Goal: Transaction & Acquisition: Purchase product/service

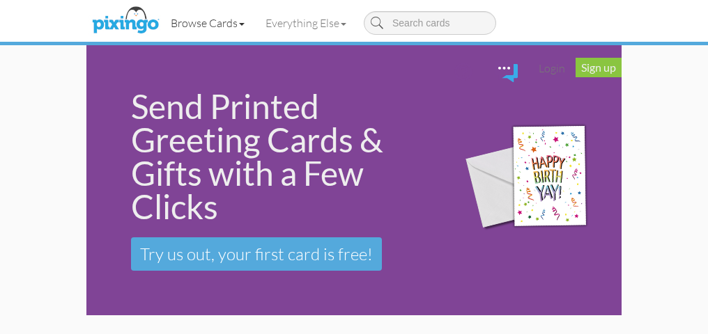
click at [240, 19] on link "Browse Cards" at bounding box center [207, 23] width 95 height 35
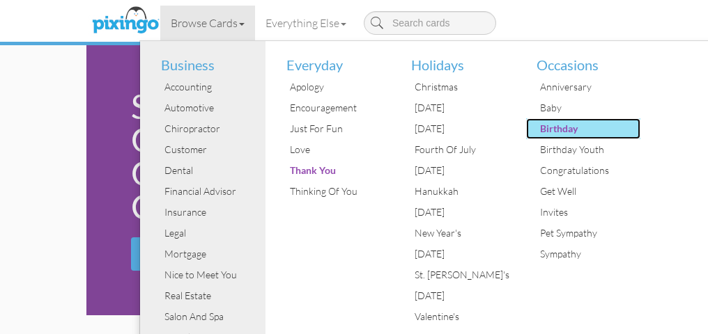
click at [551, 124] on div "Birthday" at bounding box center [588, 128] width 104 height 21
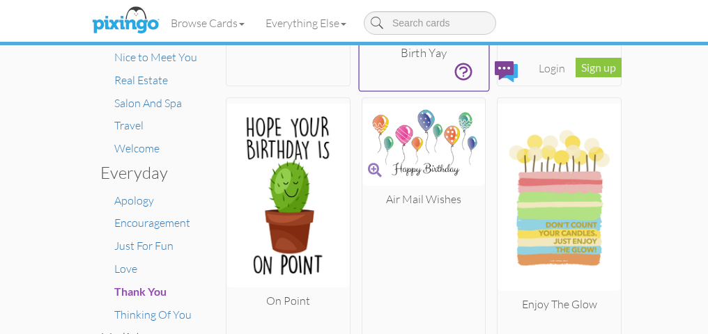
scroll to position [330, 0]
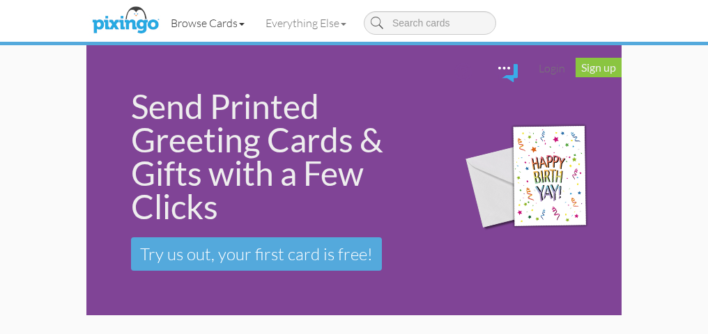
click at [212, 22] on link "Browse Cards" at bounding box center [207, 23] width 95 height 35
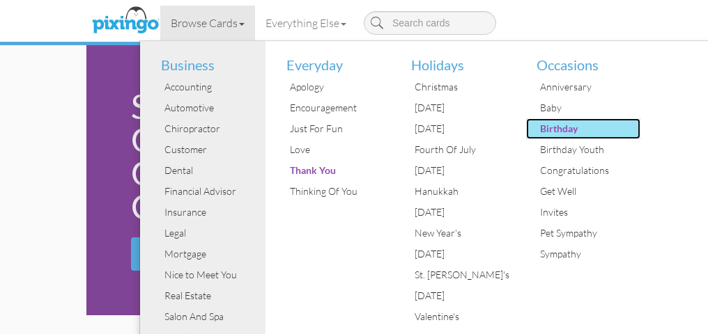
click at [558, 122] on div "Birthday" at bounding box center [588, 128] width 104 height 21
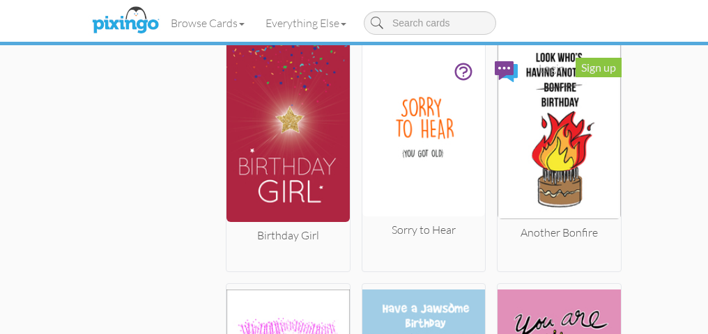
scroll to position [9507, 0]
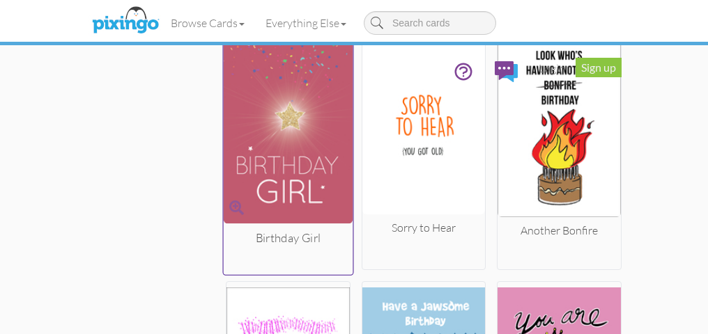
click at [302, 117] on img at bounding box center [288, 123] width 129 height 199
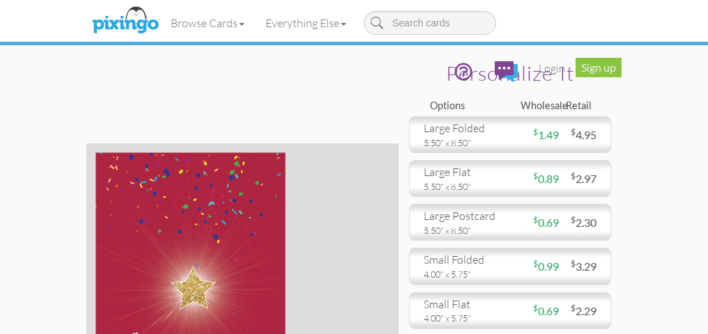
scroll to position [13, 0]
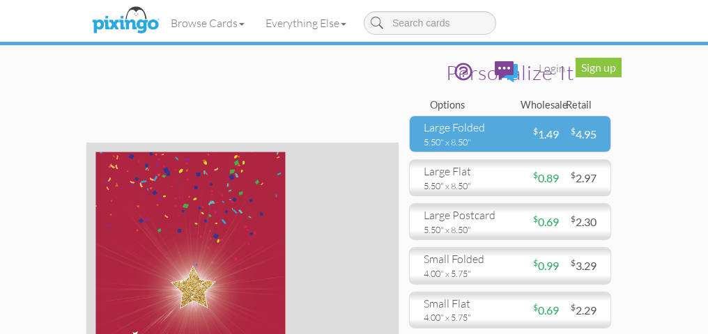
click at [464, 130] on div "large folded" at bounding box center [461, 128] width 76 height 16
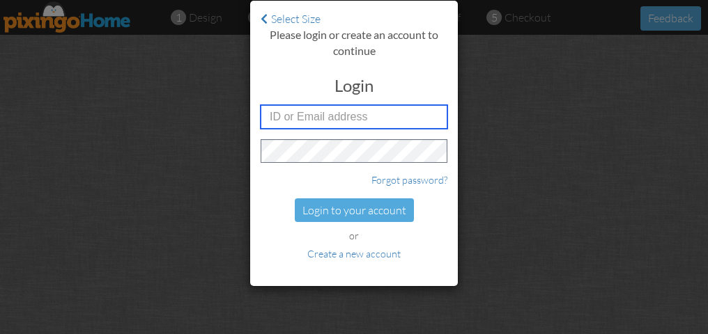
type input "3660"
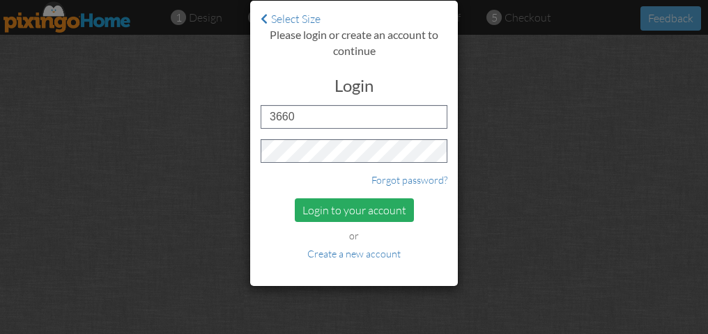
click at [331, 206] on div "Login to your account" at bounding box center [354, 210] width 119 height 24
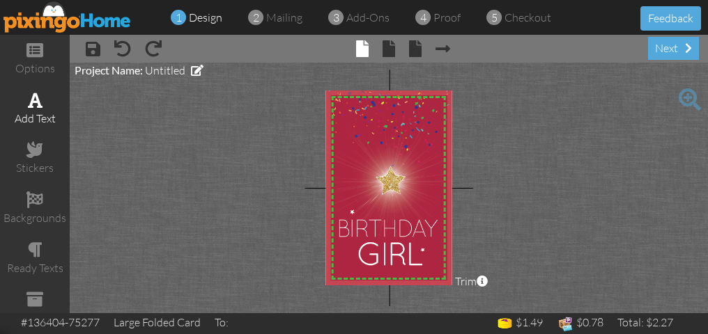
click at [33, 100] on span at bounding box center [35, 100] width 15 height 17
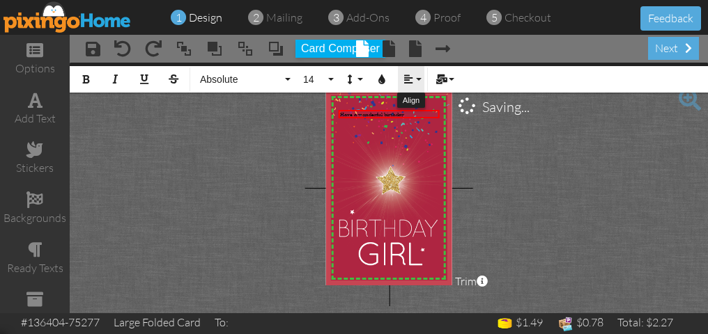
click at [416, 71] on button "Align" at bounding box center [411, 79] width 26 height 26
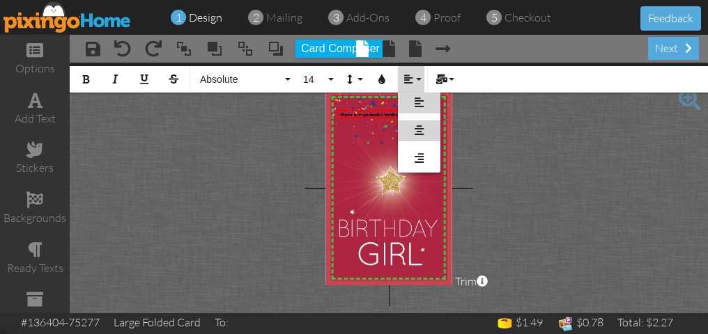
click at [418, 124] on link "[GEOGRAPHIC_DATA]" at bounding box center [419, 130] width 42 height 21
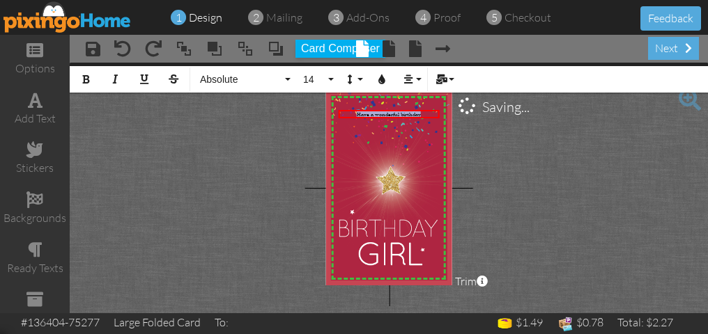
drag, startPoint x: 432, startPoint y: 111, endPoint x: 311, endPoint y: 112, distance: 120.5
click at [311, 112] on project-studio-wrapper "X X X X X X X X X X X X X X X X X X X X X X X X X X X X X X X X X X X X X X X X…" at bounding box center [389, 188] width 638 height 251
click at [379, 72] on button "Colors" at bounding box center [381, 79] width 26 height 26
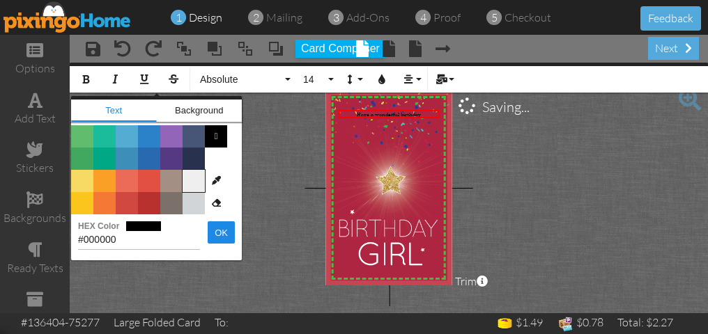
click at [193, 173] on span "Color #EFEFEF" at bounding box center [193, 181] width 22 height 22
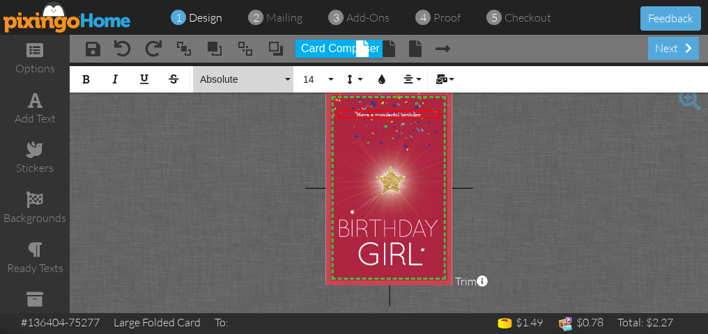
click at [286, 74] on button "Absolute" at bounding box center [243, 79] width 100 height 26
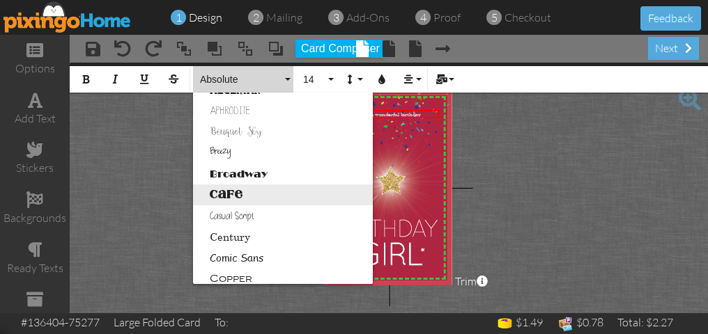
scroll to position [61, 0]
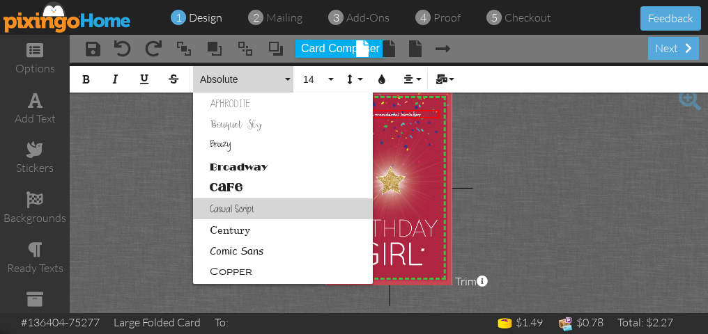
click at [249, 202] on link "Casual Script" at bounding box center [283, 208] width 180 height 21
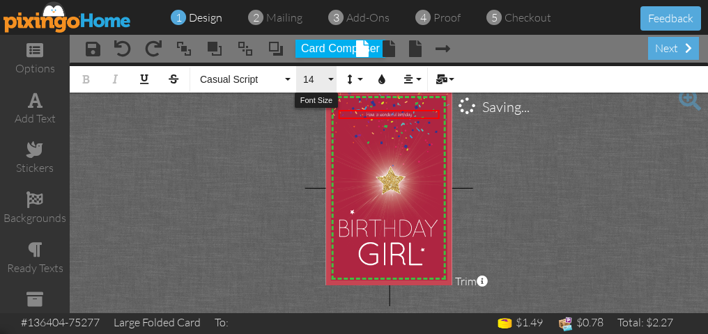
click at [329, 68] on button "14" at bounding box center [316, 79] width 40 height 26
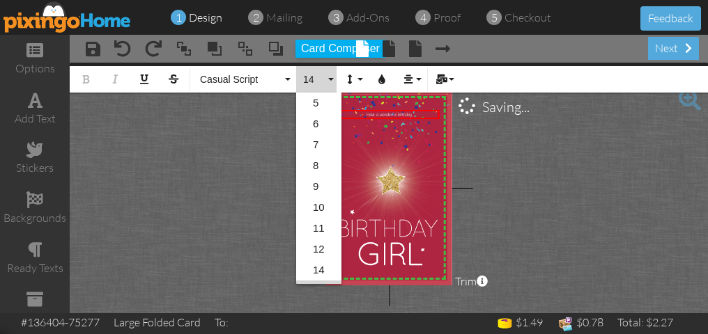
scroll to position [102, 0]
click at [315, 224] on link "20" at bounding box center [318, 230] width 45 height 21
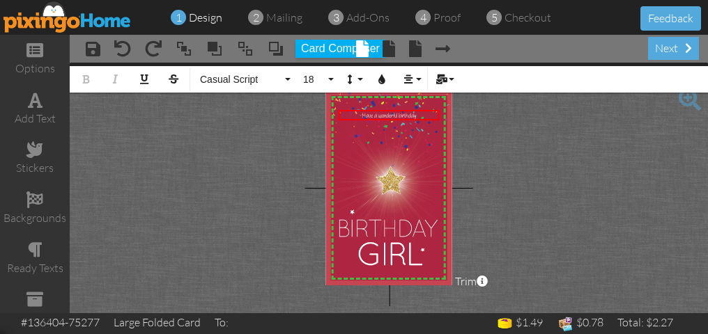
click at [540, 181] on project-studio-wrapper "X X X X X X X X X X X X X X X X X X X X X X X X X X X X X X X X X X X X X X X X…" at bounding box center [389, 188] width 638 height 251
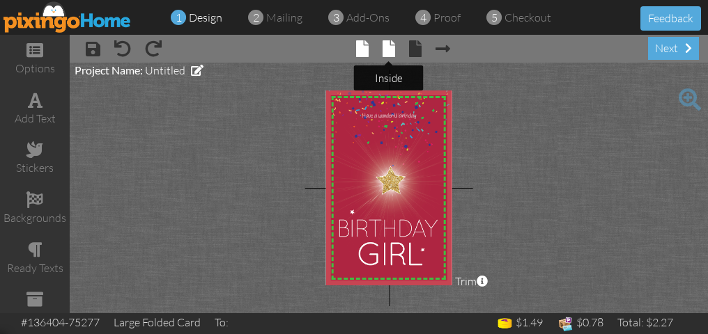
click at [384, 47] on span at bounding box center [388, 48] width 13 height 17
click at [387, 44] on span at bounding box center [388, 48] width 13 height 17
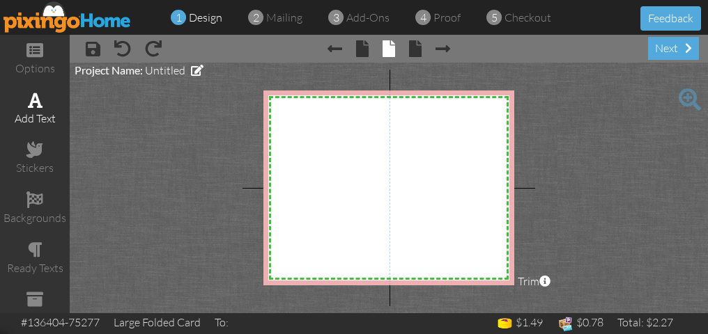
click at [34, 100] on span at bounding box center [35, 100] width 15 height 17
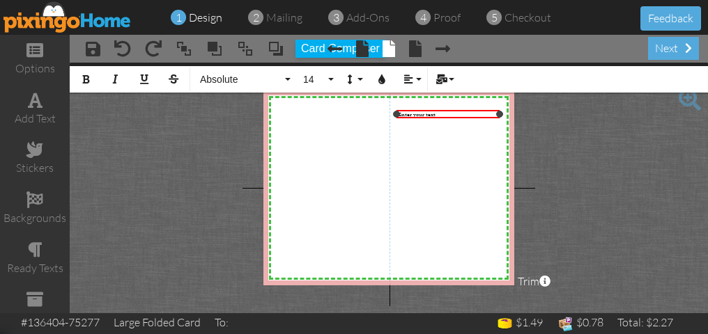
drag, startPoint x: 470, startPoint y: 114, endPoint x: 498, endPoint y: 114, distance: 27.9
click at [498, 114] on div at bounding box center [499, 114] width 7 height 7
click at [391, 114] on div at bounding box center [392, 114] width 7 height 7
click at [503, 111] on div at bounding box center [503, 114] width 7 height 7
click at [330, 75] on button "14" at bounding box center [316, 79] width 40 height 26
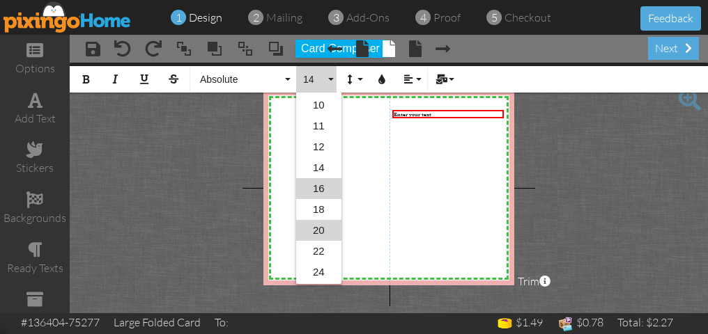
click at [322, 225] on link "20" at bounding box center [318, 230] width 45 height 21
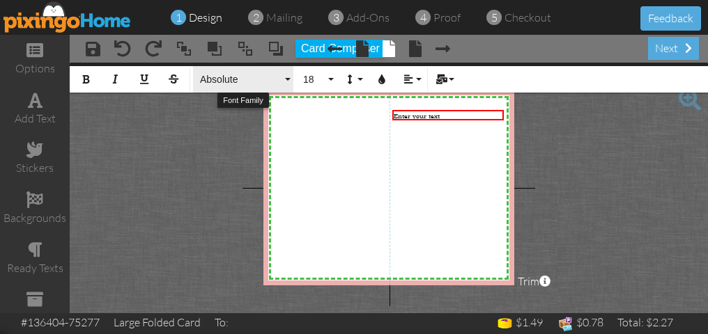
click at [287, 70] on button "Absolute" at bounding box center [243, 79] width 100 height 26
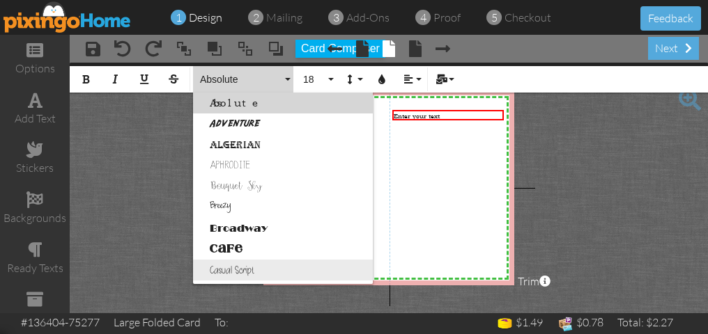
click at [259, 265] on link "Casual Script" at bounding box center [283, 270] width 180 height 21
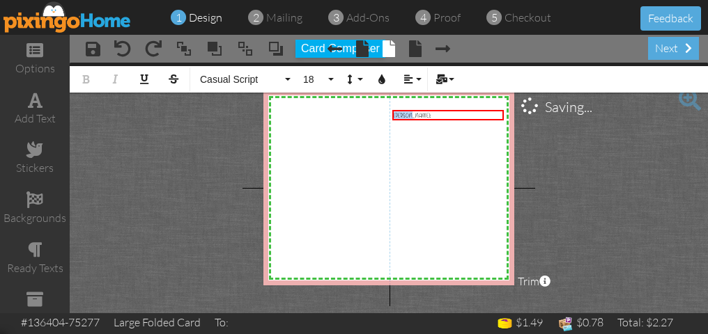
drag, startPoint x: 415, startPoint y: 112, endPoint x: 375, endPoint y: 111, distance: 40.4
click at [375, 111] on div "X X X X X X X X X X X X X X X X X X X X X X X X X X X X X X X X X X X X X X X X…" at bounding box center [388, 188] width 251 height 195
click at [380, 71] on button "Colors" at bounding box center [381, 79] width 26 height 26
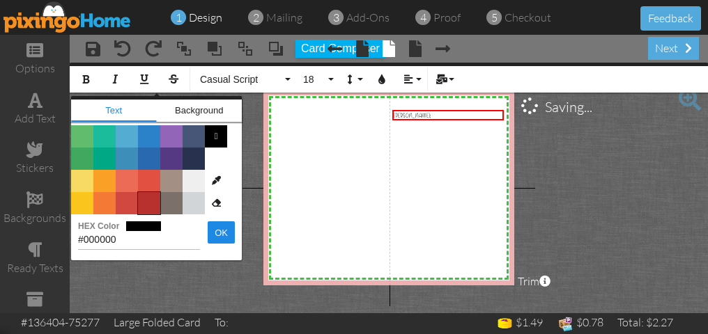
click at [146, 197] on span "Color #B8312F" at bounding box center [149, 203] width 22 height 22
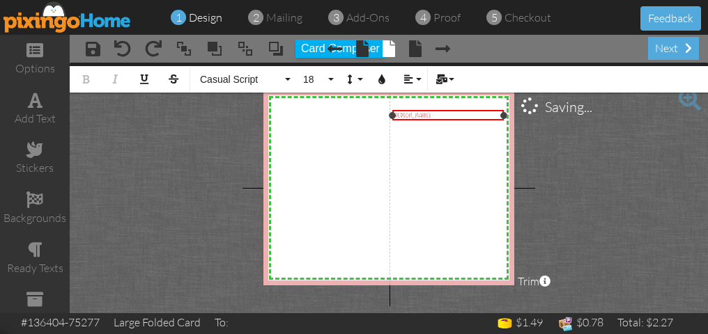
click at [414, 113] on div "[PERSON_NAME]:" at bounding box center [447, 115] width 109 height 8
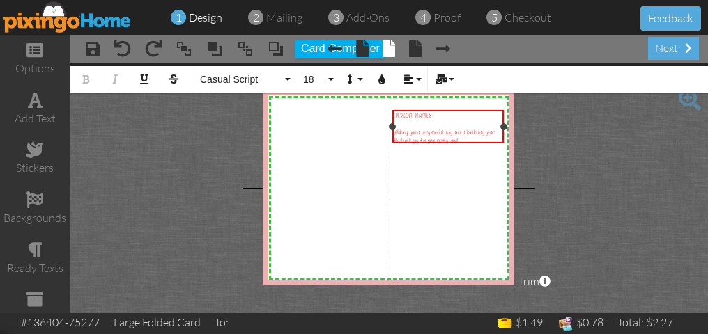
click at [441, 136] on span "Wishing you a very special day and a birthday year filled with joy, fun, prowpe…" at bounding box center [443, 136] width 101 height 17
drag, startPoint x: 453, startPoint y: 136, endPoint x: 432, endPoint y: 135, distance: 20.9
click at [432, 136] on span "Wishing you a very special day and a birthday year filled with joy, fun, prowpe…" at bounding box center [443, 136] width 101 height 17
click at [471, 134] on div "Wishing you a very special day and a birthday year filled with joy, fun, prospe…" at bounding box center [447, 136] width 109 height 17
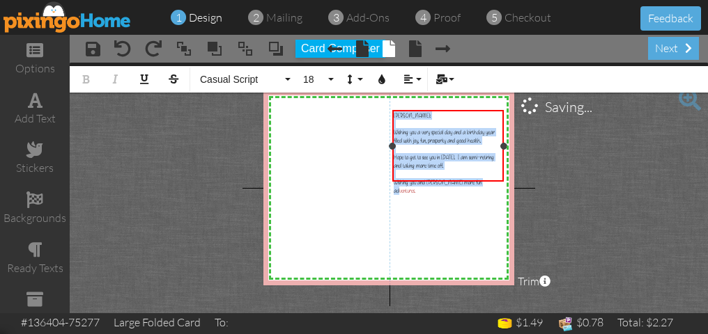
drag, startPoint x: 394, startPoint y: 116, endPoint x: 487, endPoint y: 179, distance: 112.2
click at [487, 179] on div "[PERSON_NAME]: ​ Wishing you a very special day and a birthday year filled with…" at bounding box center [447, 153] width 109 height 84
click at [328, 75] on button "18" at bounding box center [316, 79] width 40 height 26
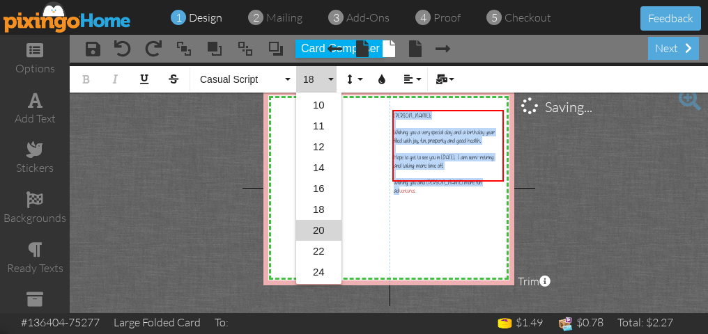
scroll to position [144, 0]
click at [321, 221] on link "24" at bounding box center [318, 230] width 45 height 21
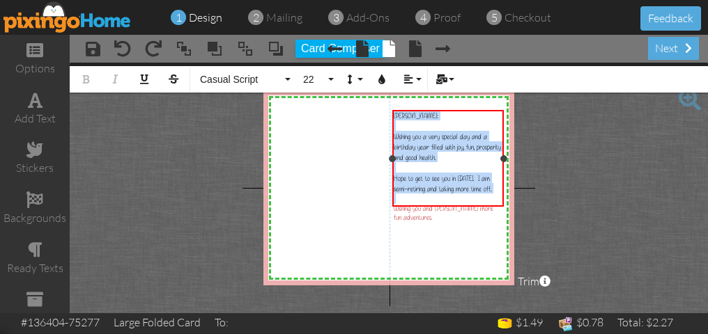
click at [499, 204] on div "Wishing you and [PERSON_NAME] more fun adventures." at bounding box center [447, 213] width 109 height 18
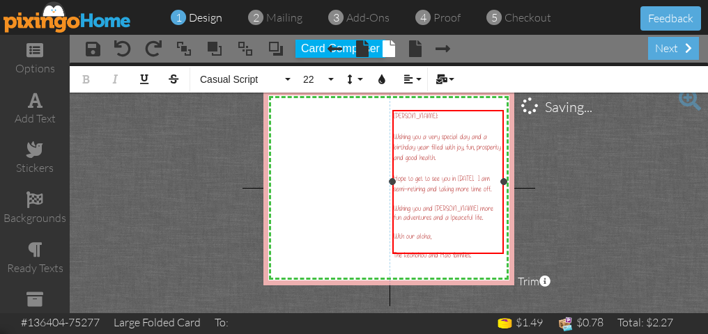
click at [406, 251] on span "The keohohou and Hao families." at bounding box center [431, 255] width 77 height 9
click at [488, 241] on div "​" at bounding box center [447, 246] width 109 height 10
click at [478, 251] on div "The Keohohou and Hao families." at bounding box center [447, 255] width 109 height 9
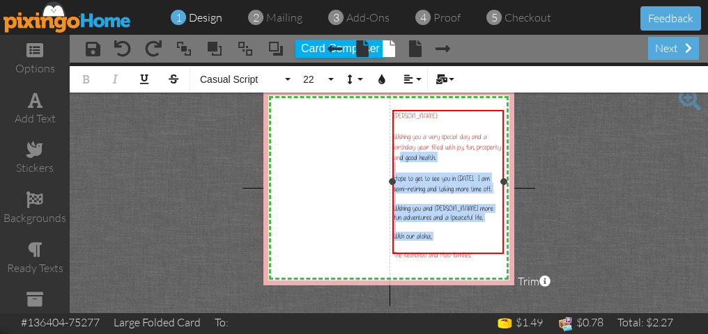
drag, startPoint x: 483, startPoint y: 242, endPoint x: 399, endPoint y: 153, distance: 122.7
click at [400, 153] on div "[PERSON_NAME]: ​ Wishing you a very special day and a birthday year filled with…" at bounding box center [447, 185] width 109 height 148
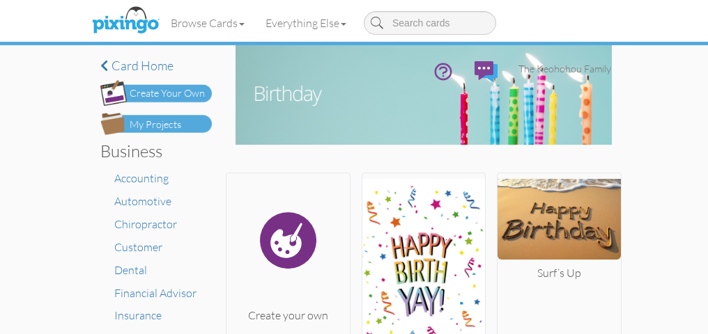
click at [130, 67] on div "Browse Cards Business Accounting Automotive Chiropractor Customer Dental Financ…" at bounding box center [354, 50] width 514 height 100
click at [114, 63] on div "Browse Cards Business Accounting Automotive Chiropractor Customer Dental Financ…" at bounding box center [354, 50] width 514 height 100
click at [313, 18] on link "Everything Else" at bounding box center [306, 23] width 102 height 35
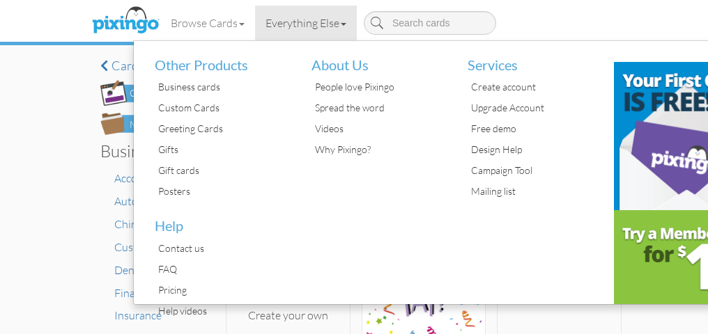
click at [91, 92] on div "Toggle navigation Visit Pixingo Mobile Browse Cards Business Accounting Automot…" at bounding box center [353, 50] width 535 height 100
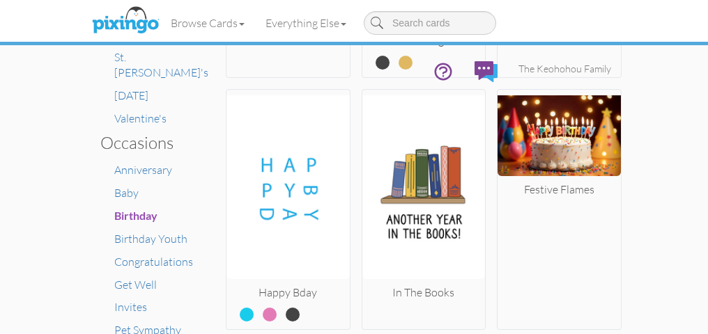
scroll to position [835, 0]
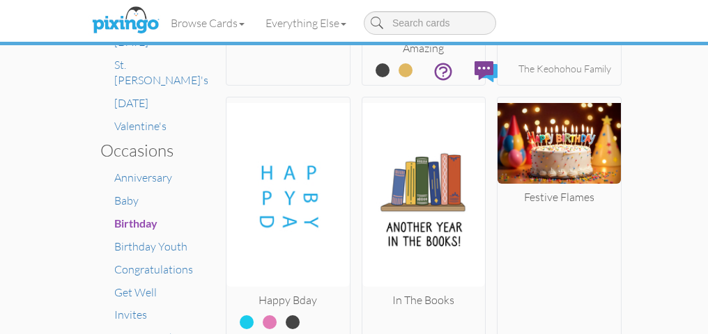
click at [685, 224] on div "× Card home Create Your Own My Projects Business Accounting Automotive Chiropra…" at bounding box center [354, 189] width 708 height 289
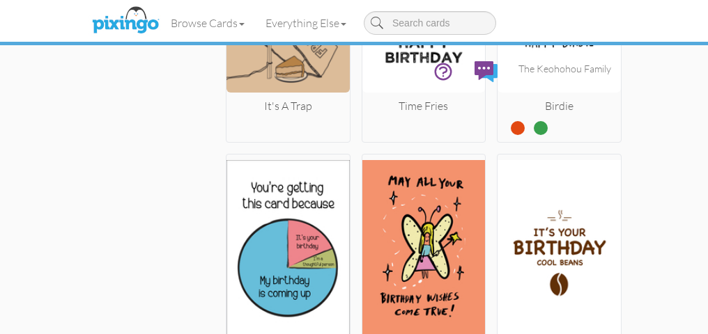
scroll to position [5407, 0]
